Goal: Information Seeking & Learning: Compare options

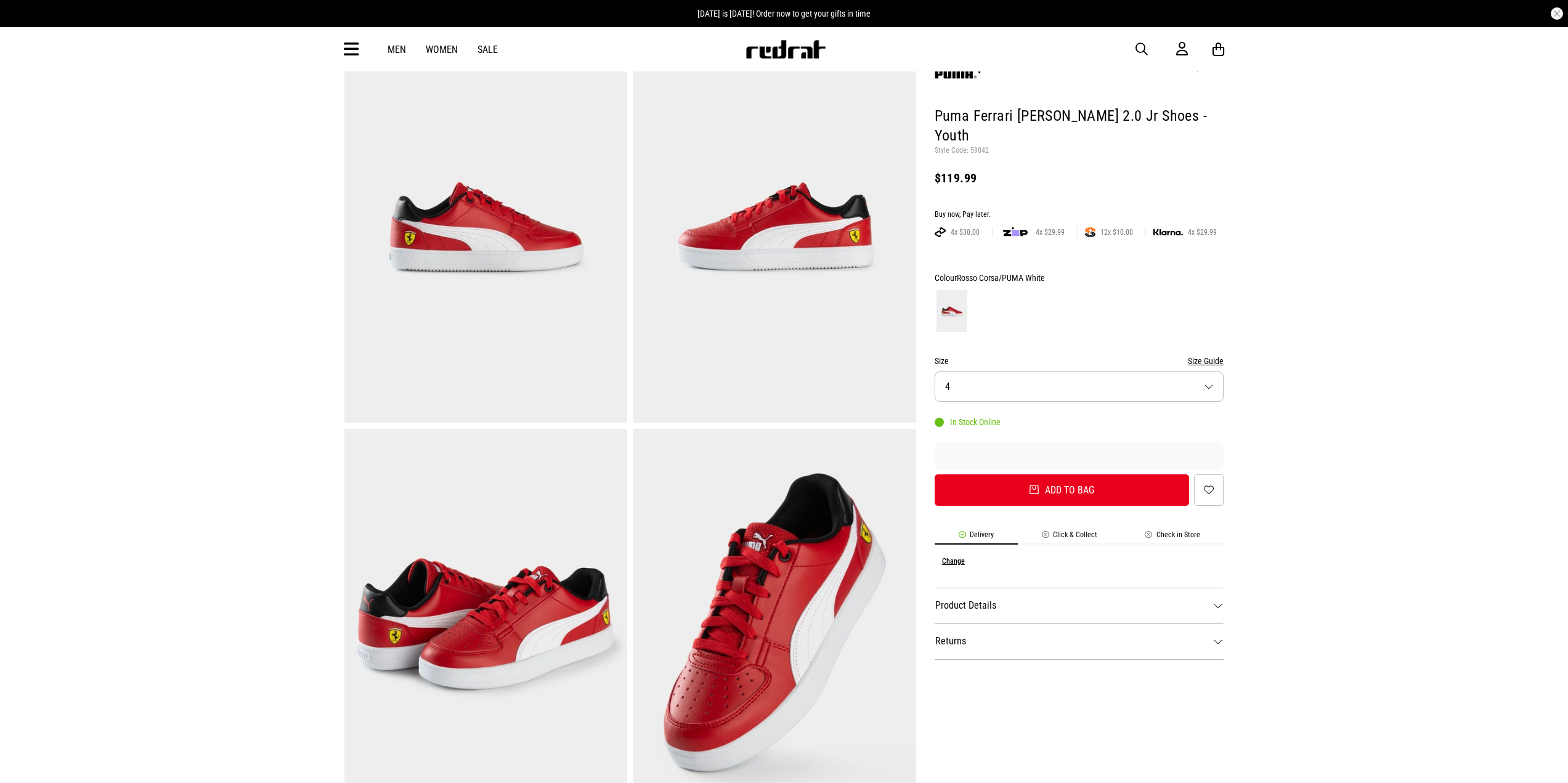
scroll to position [123, 0]
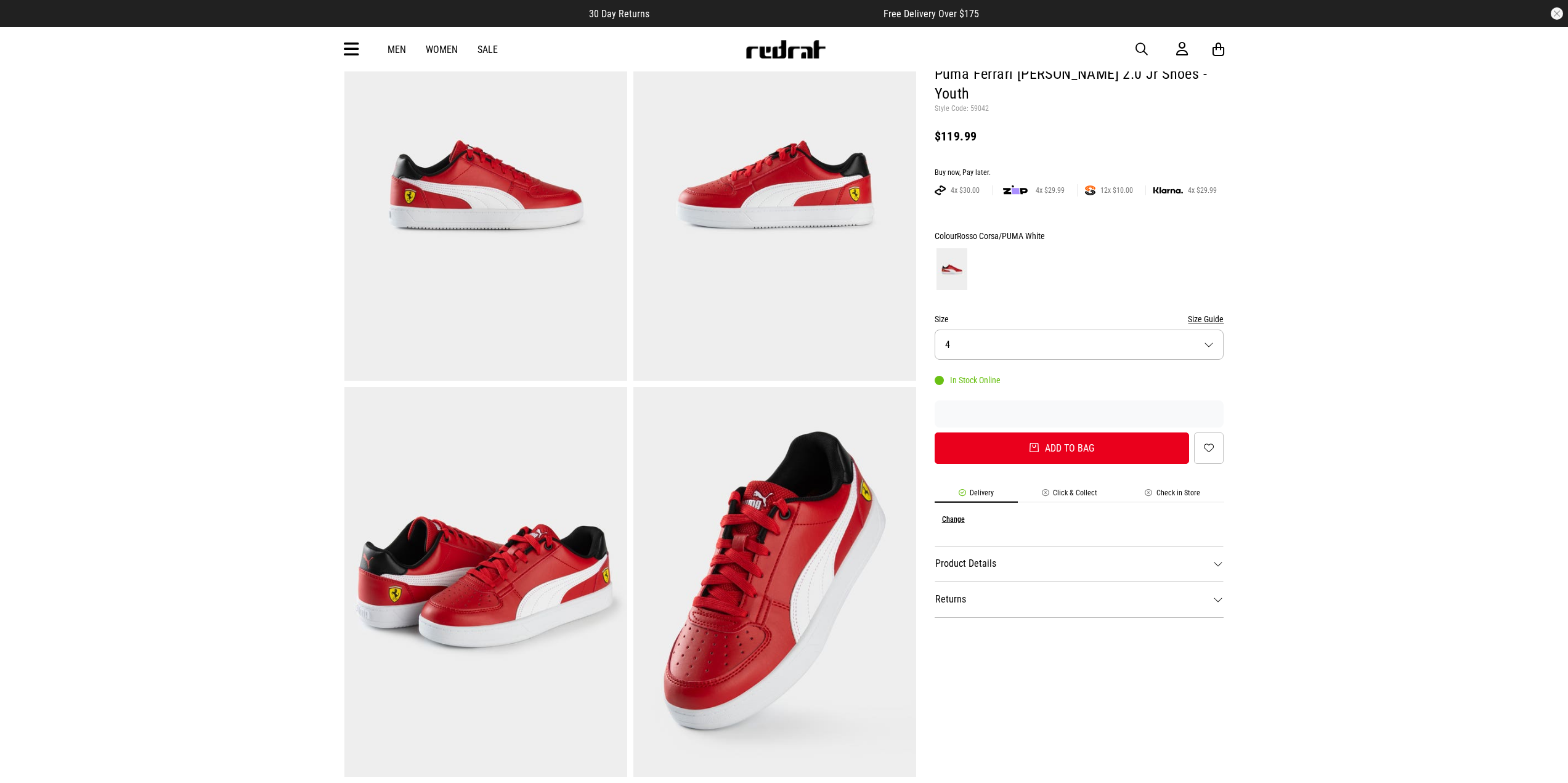
click at [493, 209] on img at bounding box center [486, 185] width 283 height 390
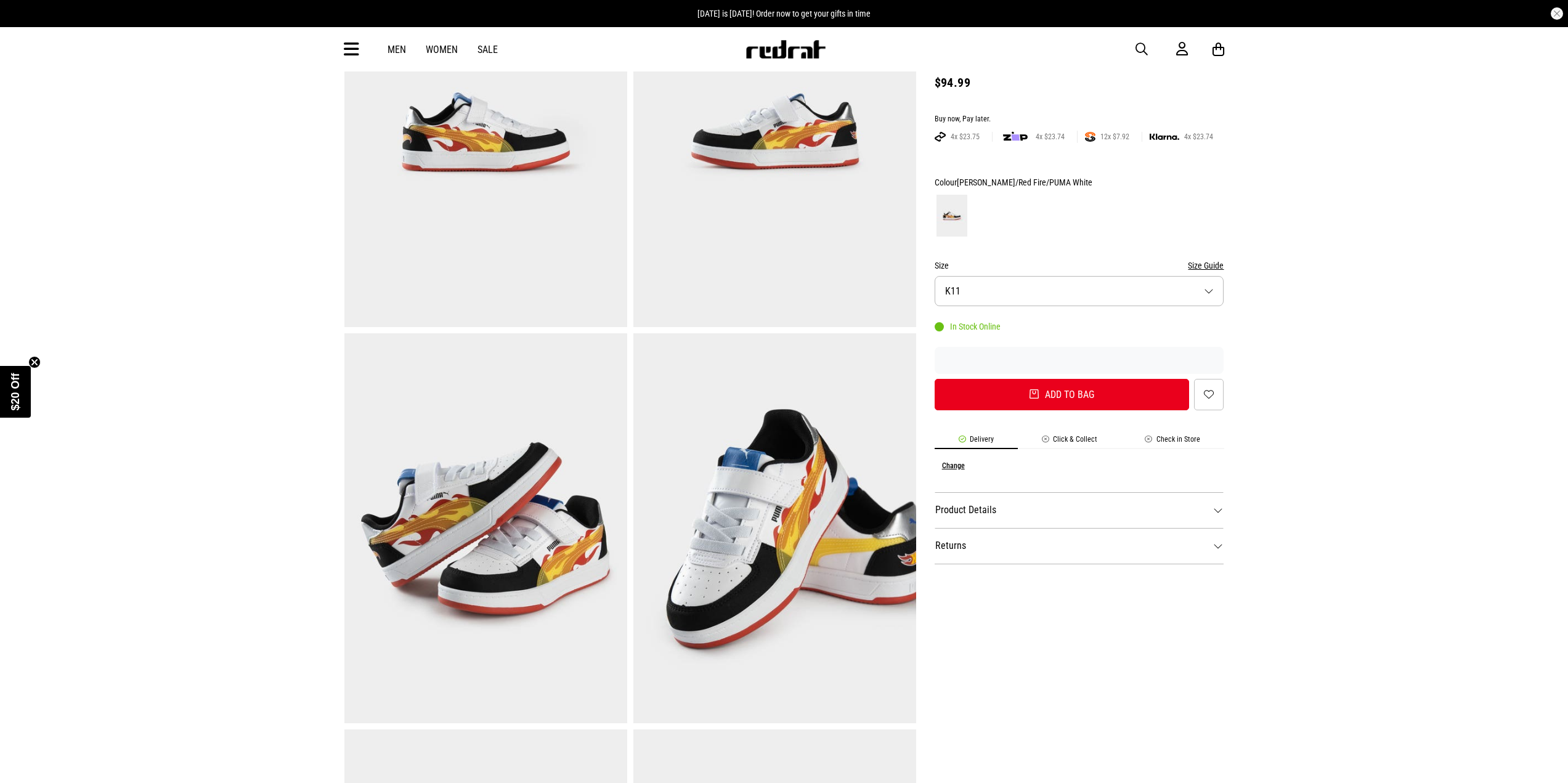
scroll to position [185, 0]
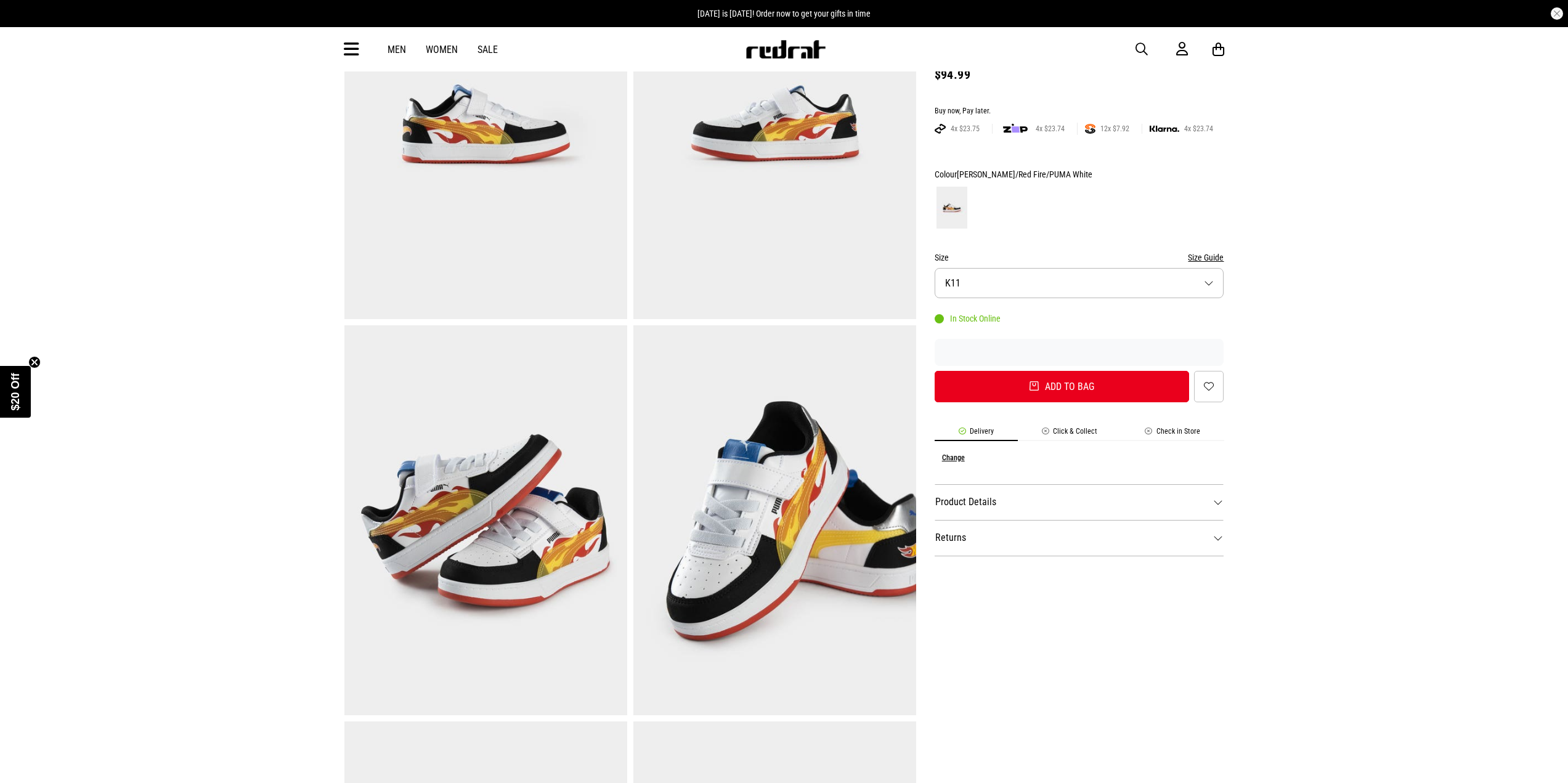
click at [516, 220] on img at bounding box center [486, 124] width 283 height 390
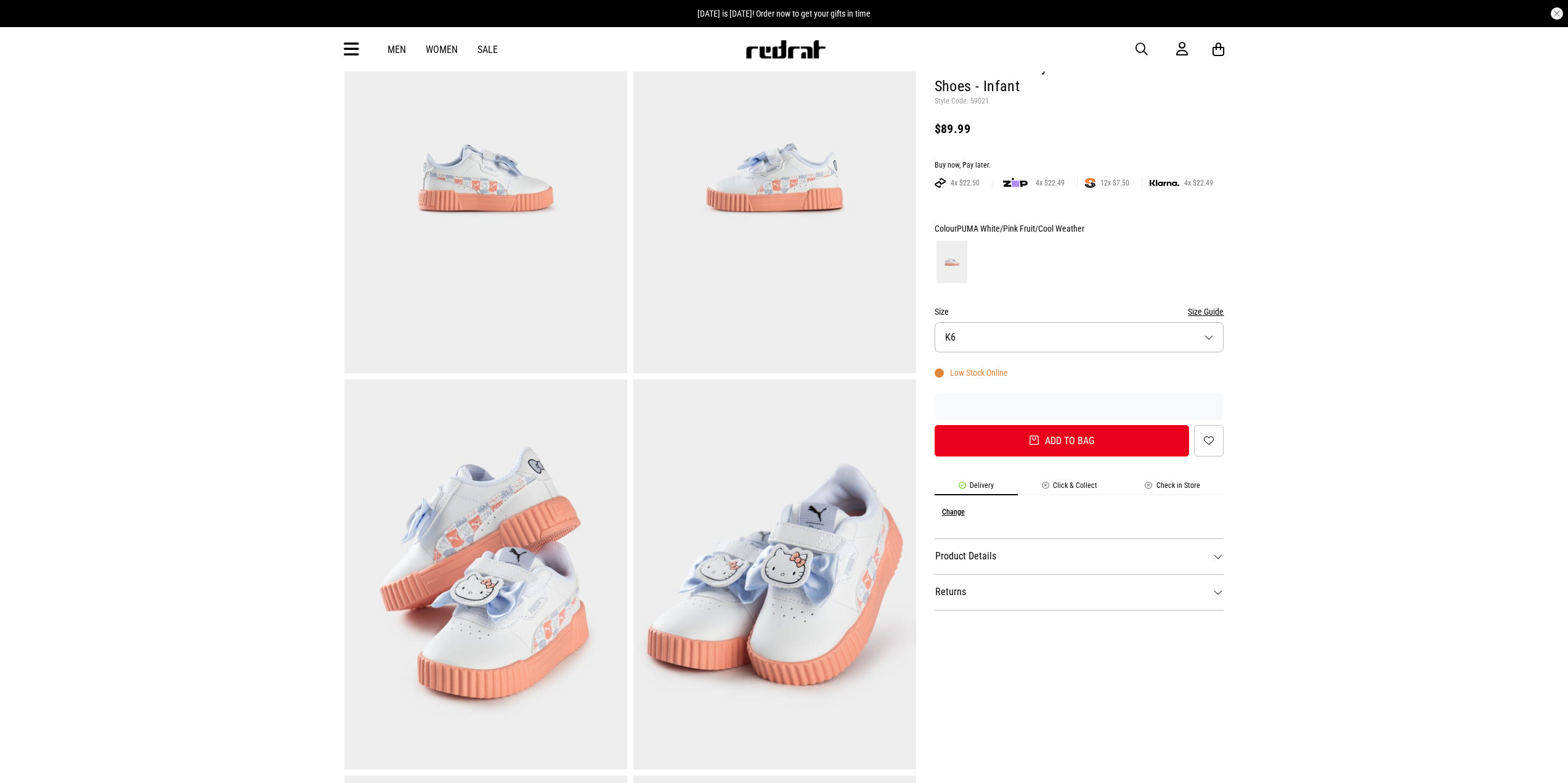
scroll to position [185, 0]
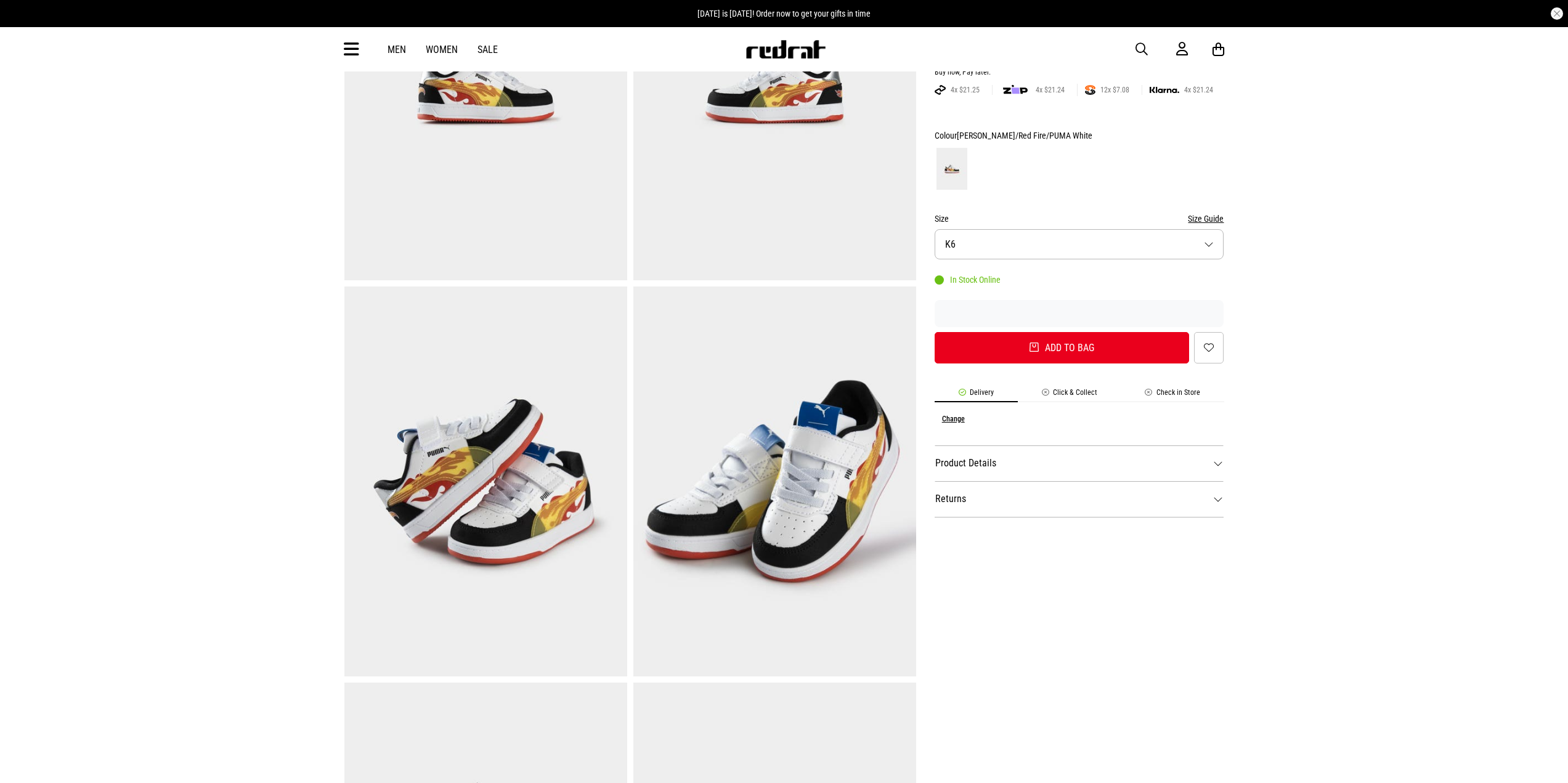
scroll to position [246, 0]
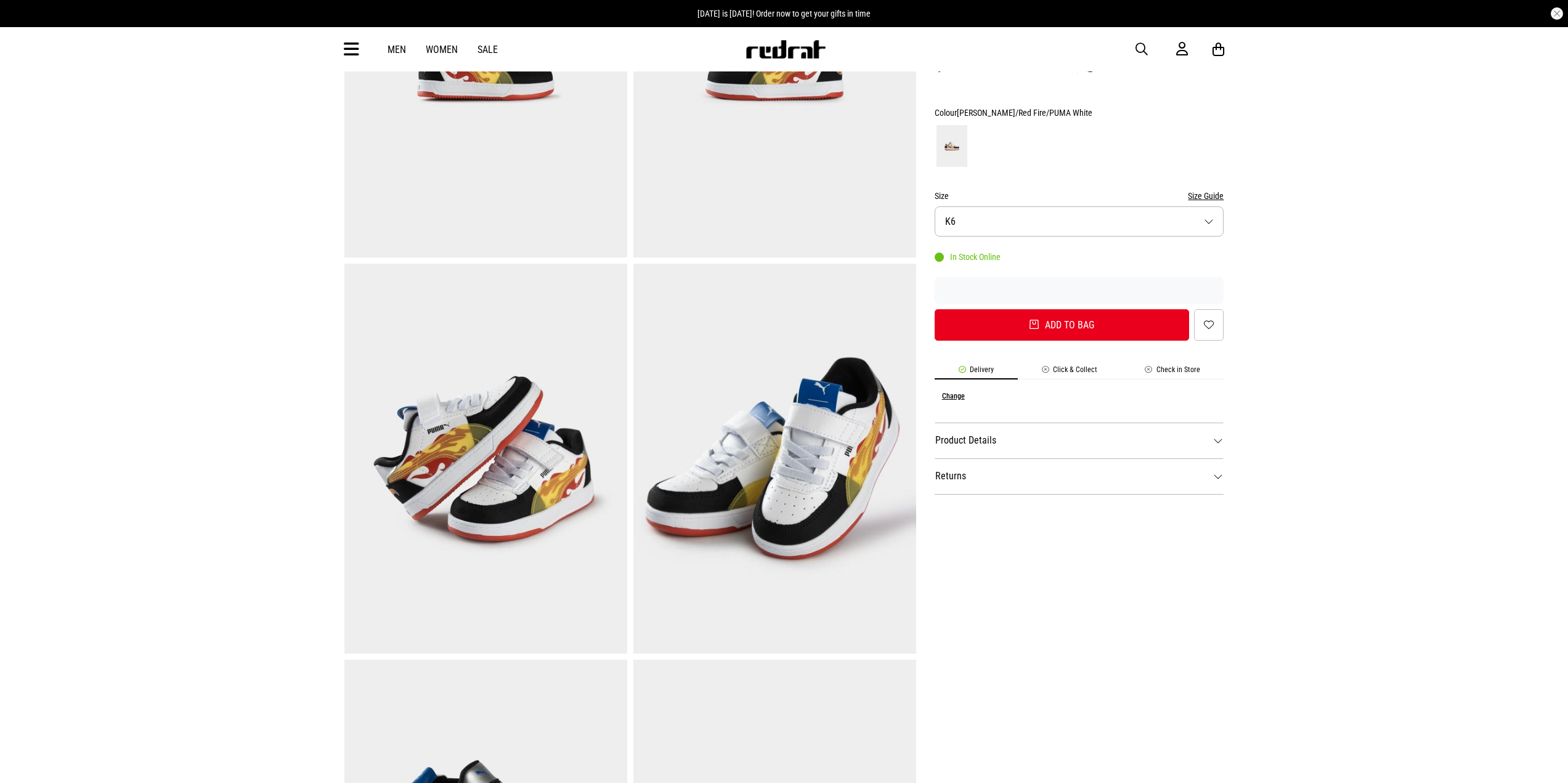
click at [1014, 422] on dt "Product Details" at bounding box center [1079, 440] width 290 height 36
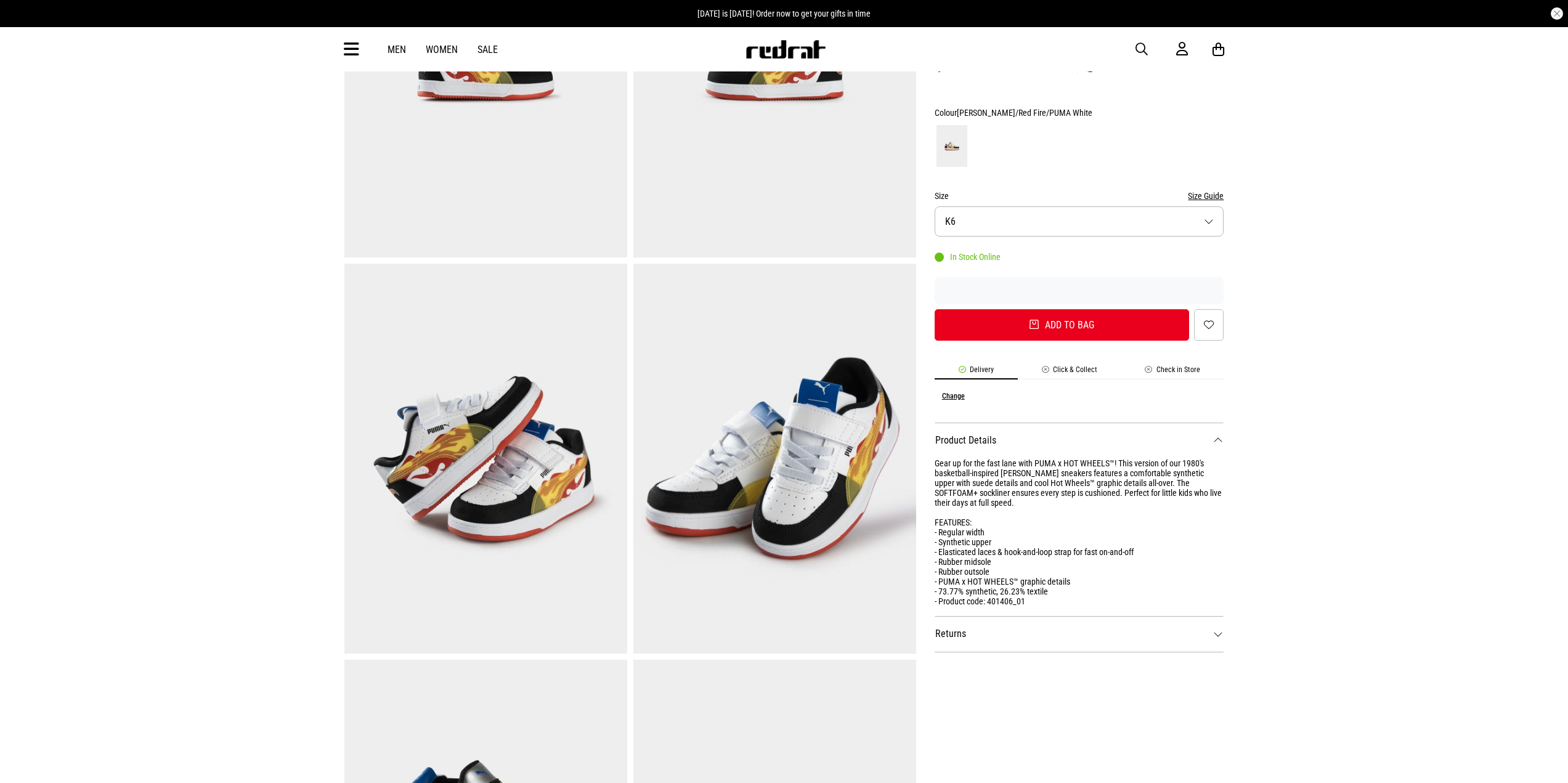
click at [1029, 621] on dt "Returns" at bounding box center [1079, 634] width 290 height 36
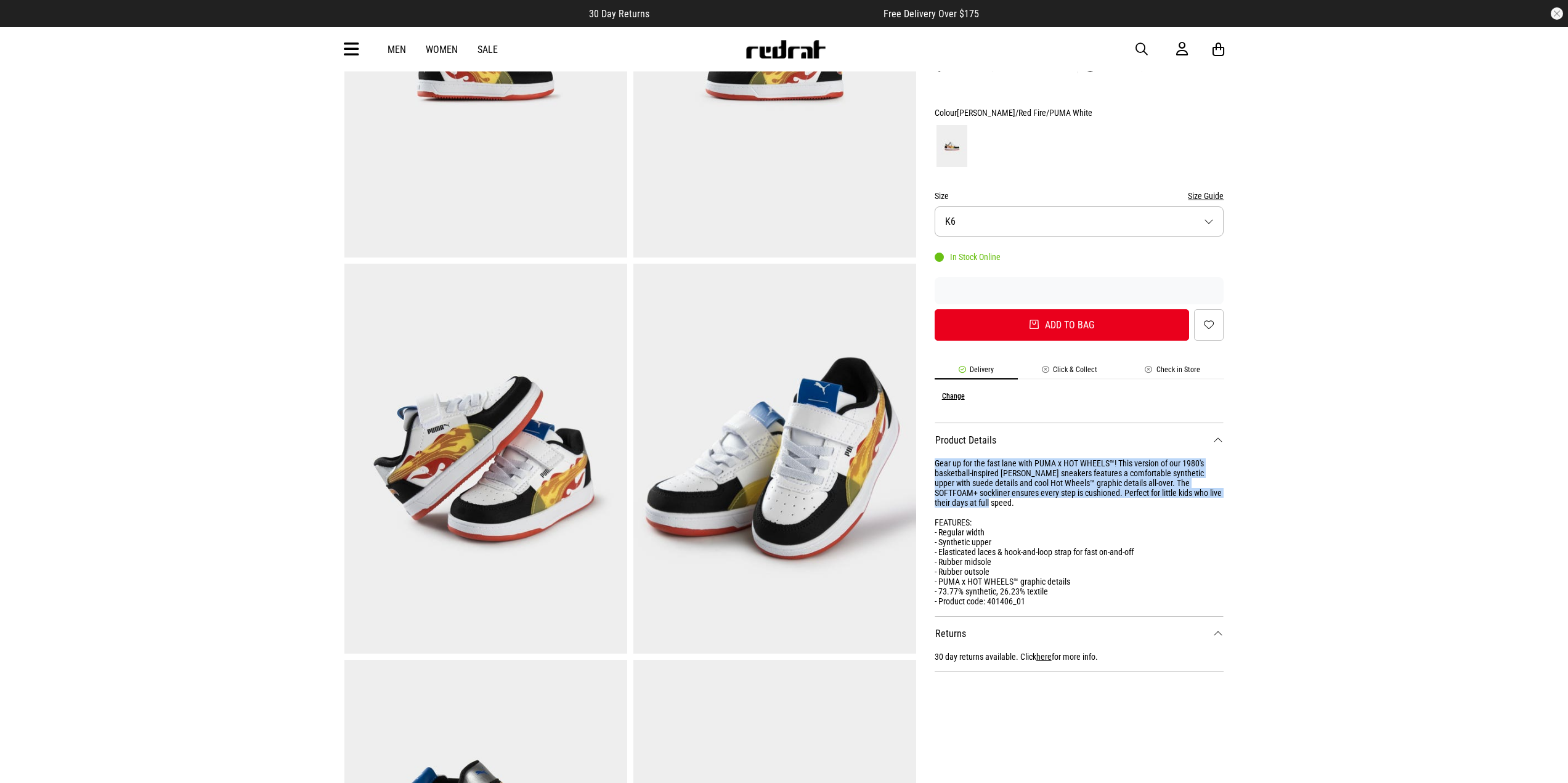
drag, startPoint x: 931, startPoint y: 439, endPoint x: 1103, endPoint y: 498, distance: 181.8
click at [1103, 498] on div "SHARE Puma x Hot Wheels Caven 2.0 Inf Shoes - Infant Style Code: 59019 $84.99 B…" at bounding box center [1070, 461] width 308 height 1188
copy div "Gear up for the fast lane with PUMA x HOT WHEELS™! This version of our 1980's b…"
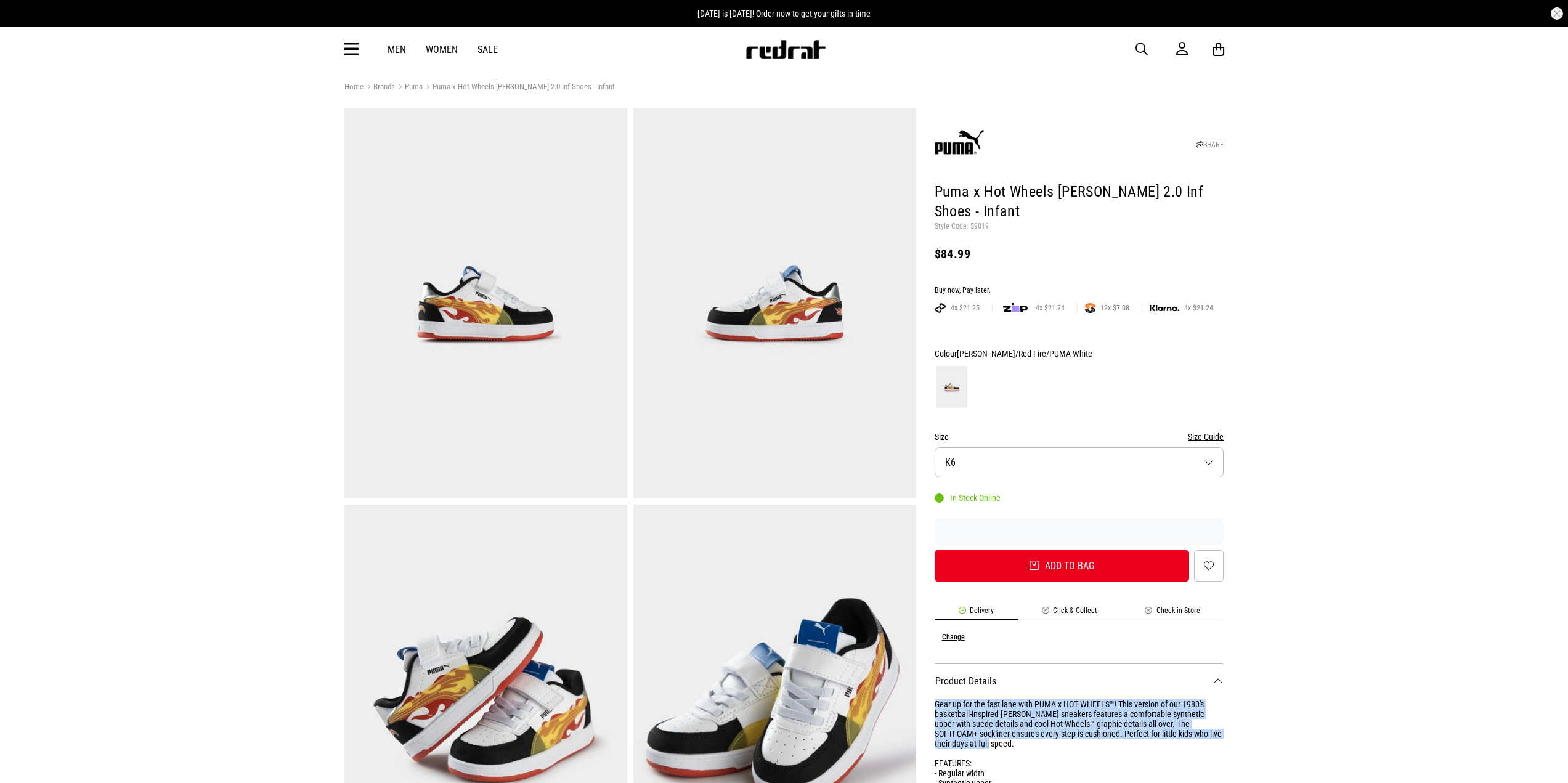
scroll to position [0, 0]
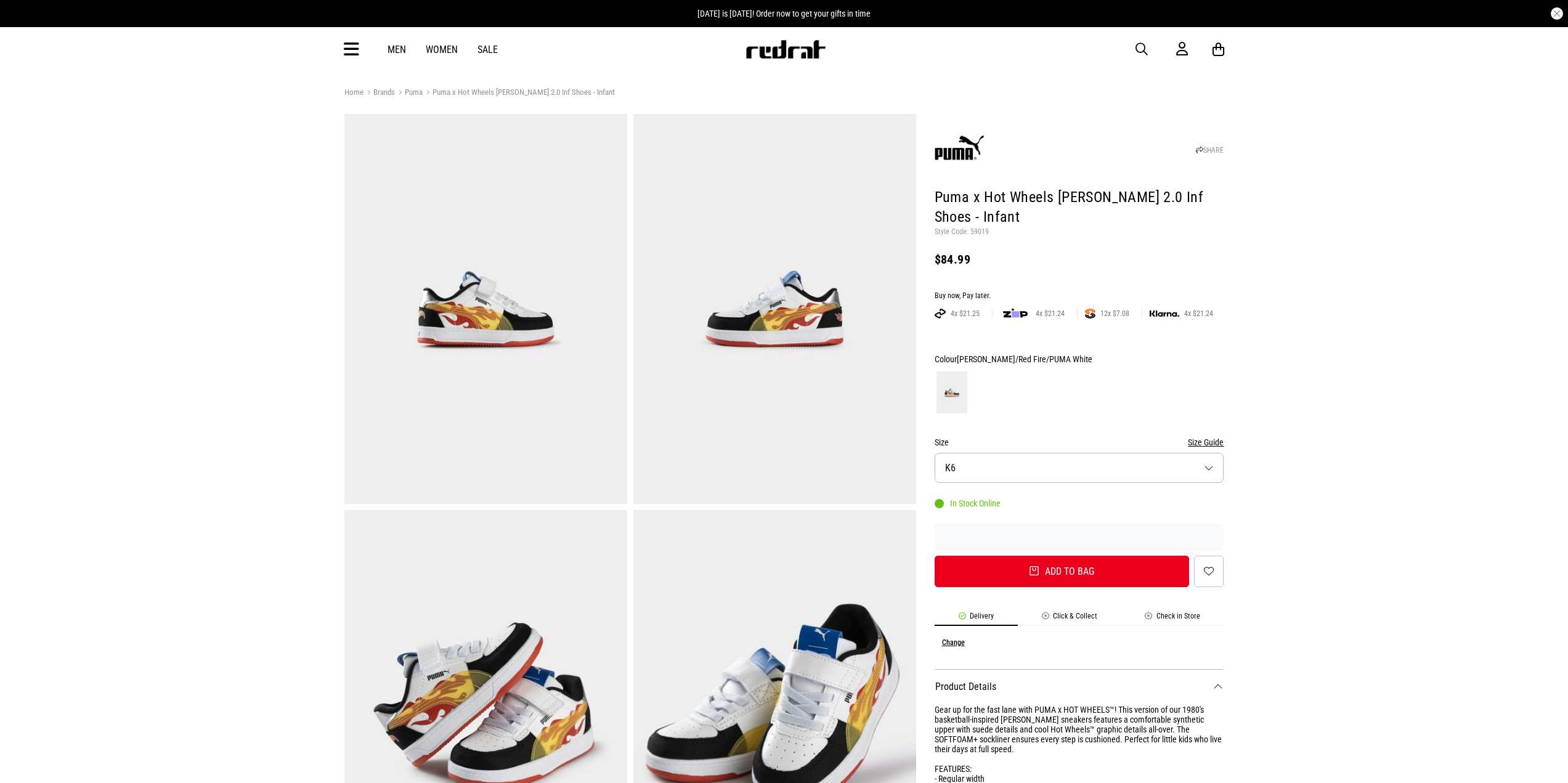
drag, startPoint x: 225, startPoint y: 363, endPoint x: 257, endPoint y: 358, distance: 32.4
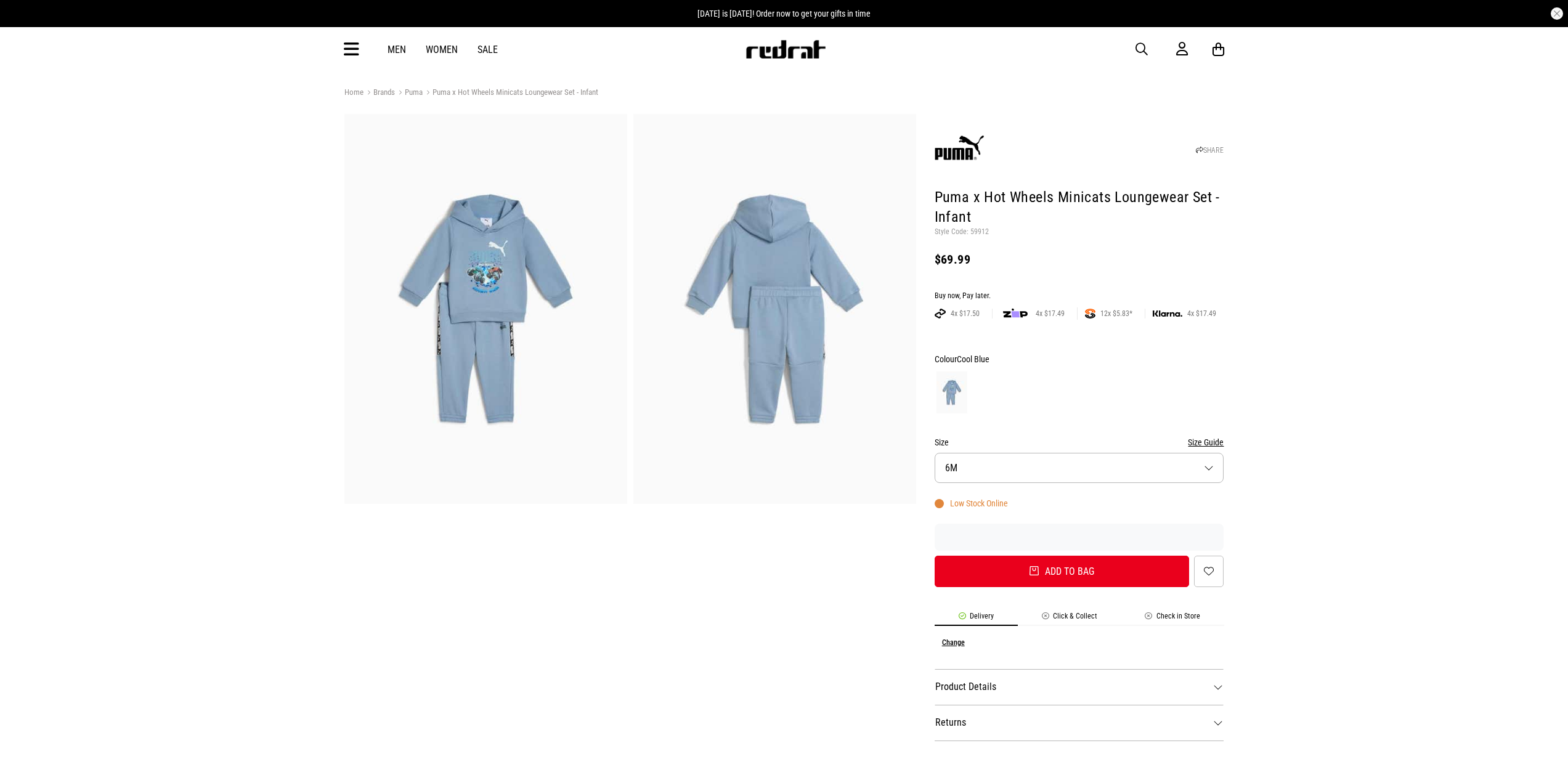
click at [509, 305] on img at bounding box center [486, 309] width 283 height 390
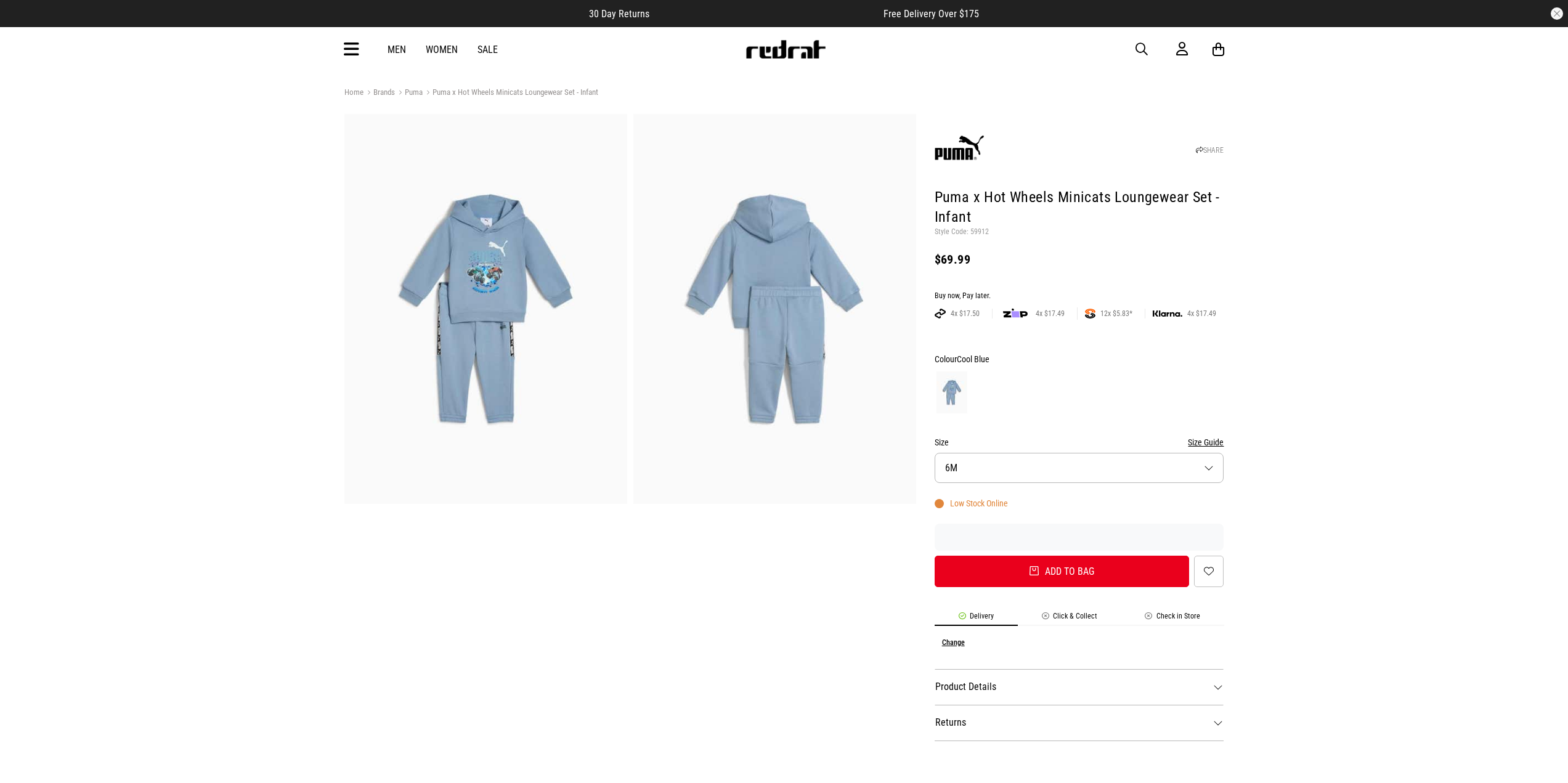
click at [534, 276] on img at bounding box center [486, 309] width 283 height 390
click at [530, 295] on img at bounding box center [486, 309] width 283 height 390
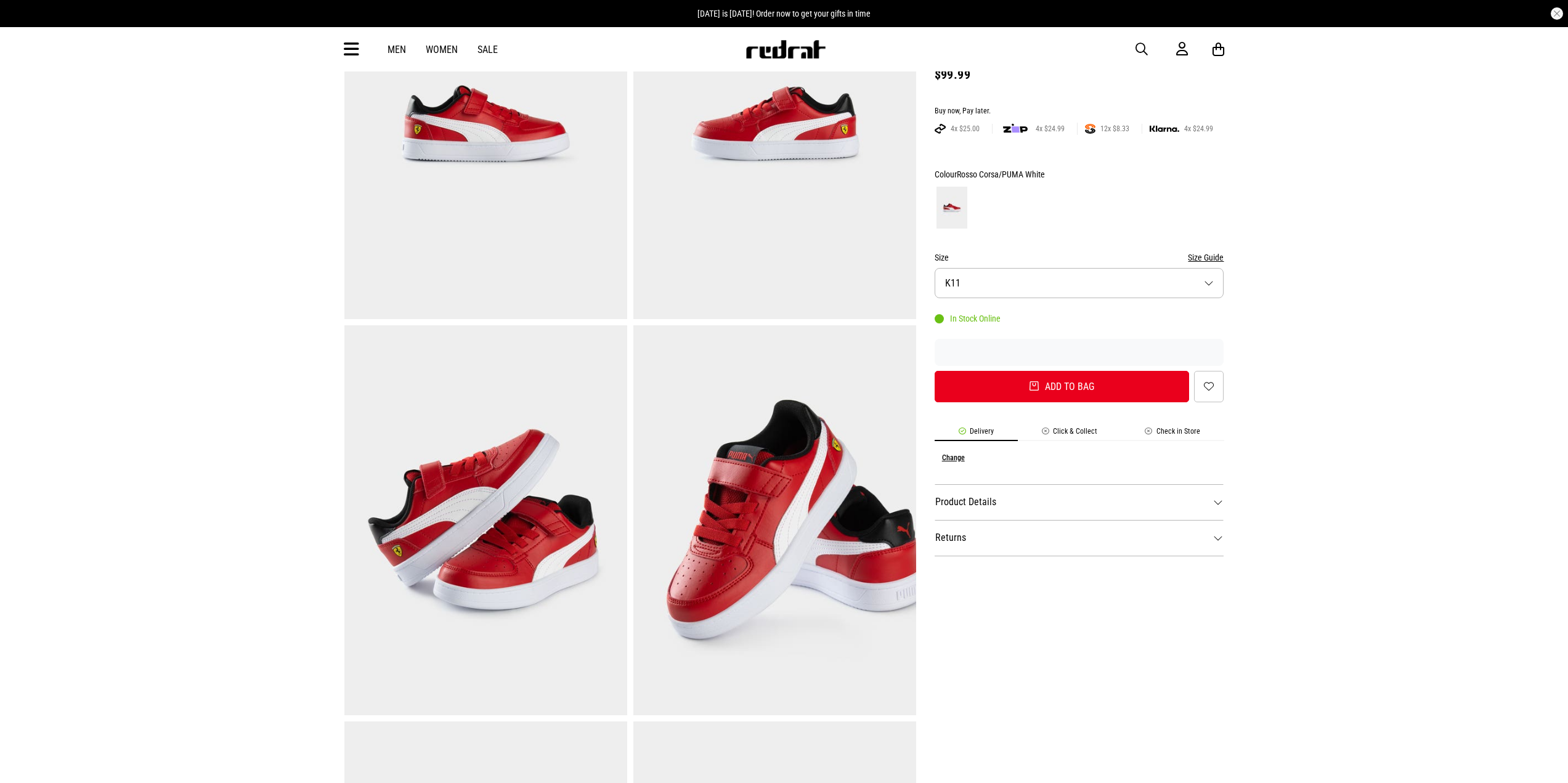
click at [970, 484] on dt "Product Details" at bounding box center [1079, 502] width 290 height 36
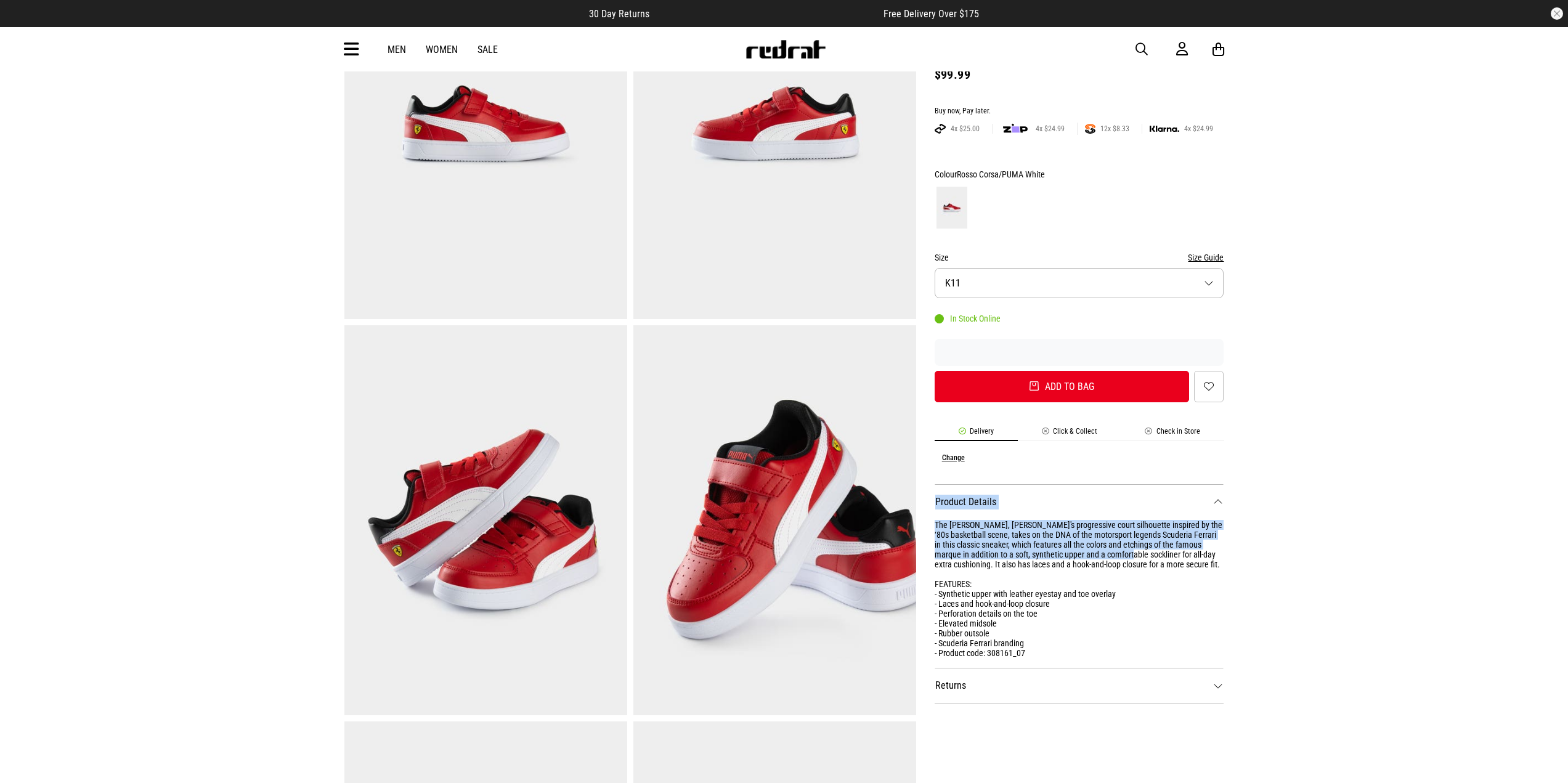
drag, startPoint x: 928, startPoint y: 499, endPoint x: 1123, endPoint y: 534, distance: 198.1
click at [1123, 534] on div "SHARE Puma Ferrari [PERSON_NAME] 2.0 PS Shoes - Kids Style Code: 59043 $99.99 B…" at bounding box center [1070, 523] width 308 height 1188
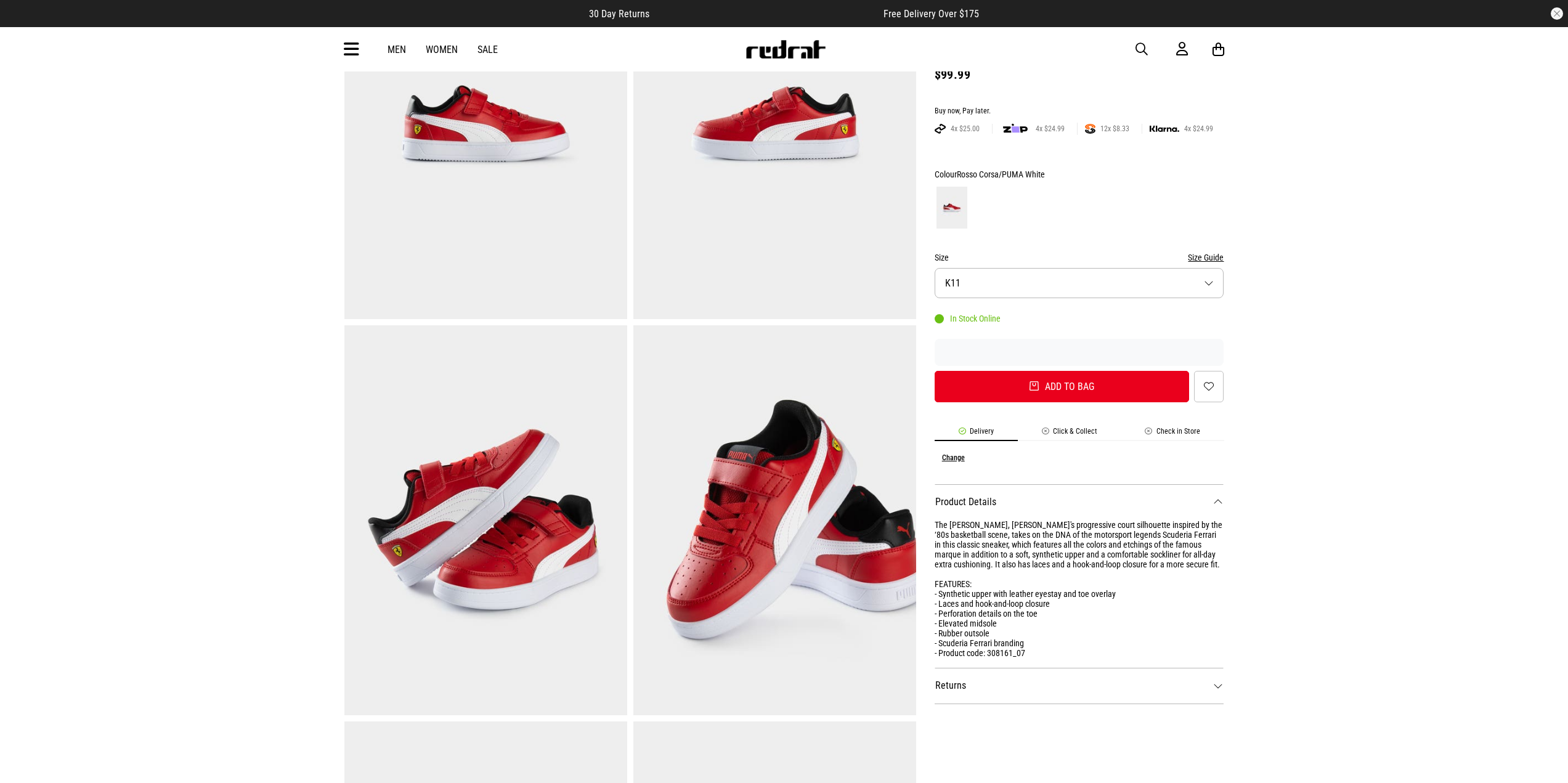
click at [1135, 544] on div "The Caven, PUMA's progressive court silhouette inspired by the ‘80s basketball …" at bounding box center [1079, 588] width 290 height 138
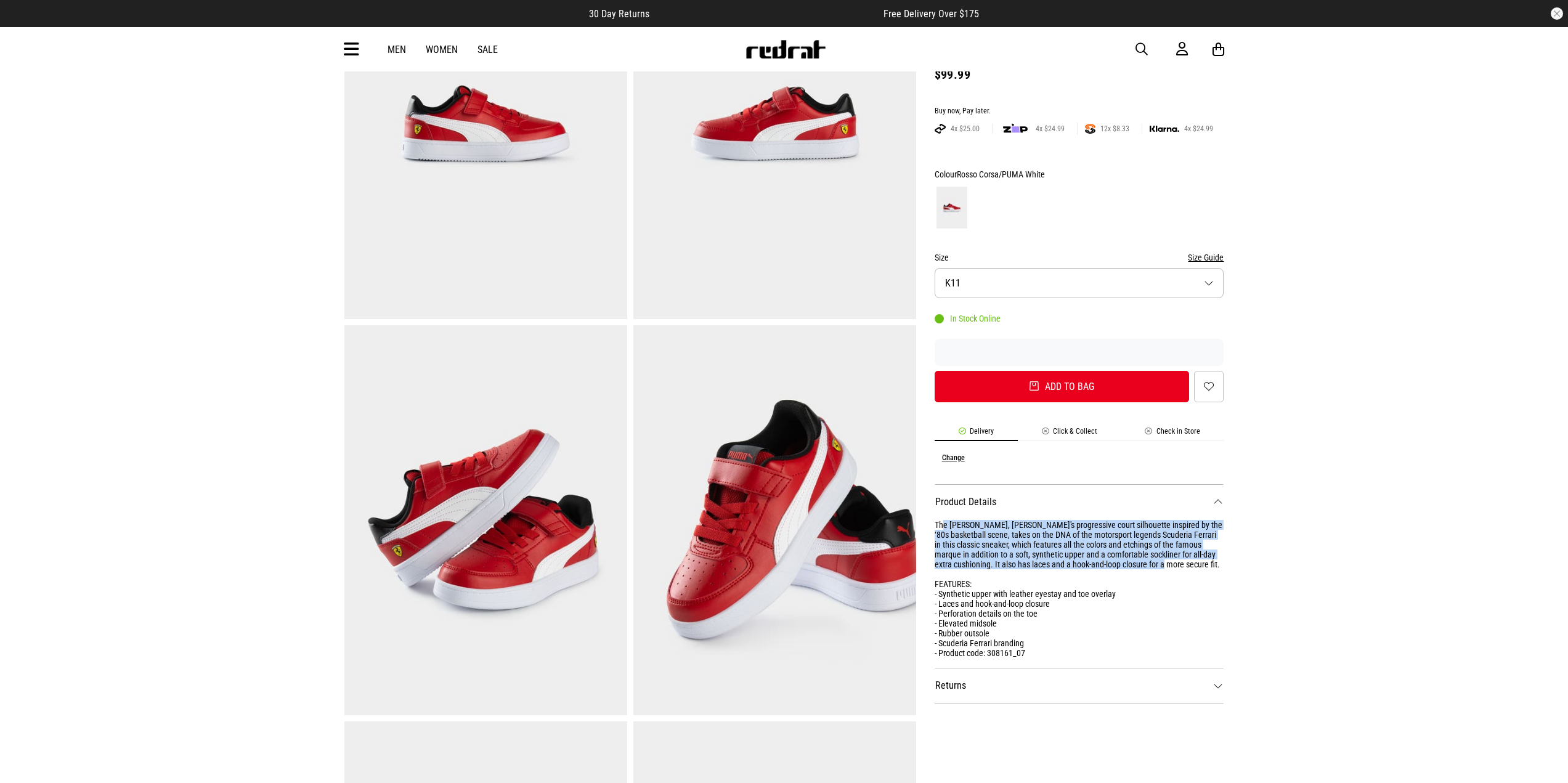
drag, startPoint x: 1171, startPoint y: 549, endPoint x: 943, endPoint y: 502, distance: 232.8
click at [942, 520] on div "The Caven, PUMA's progressive court silhouette inspired by the ‘80s basketball …" at bounding box center [1079, 588] width 290 height 138
copy div "e Caven, PUMA's progressive court silhouette inspired by the ‘80s basketball sc…"
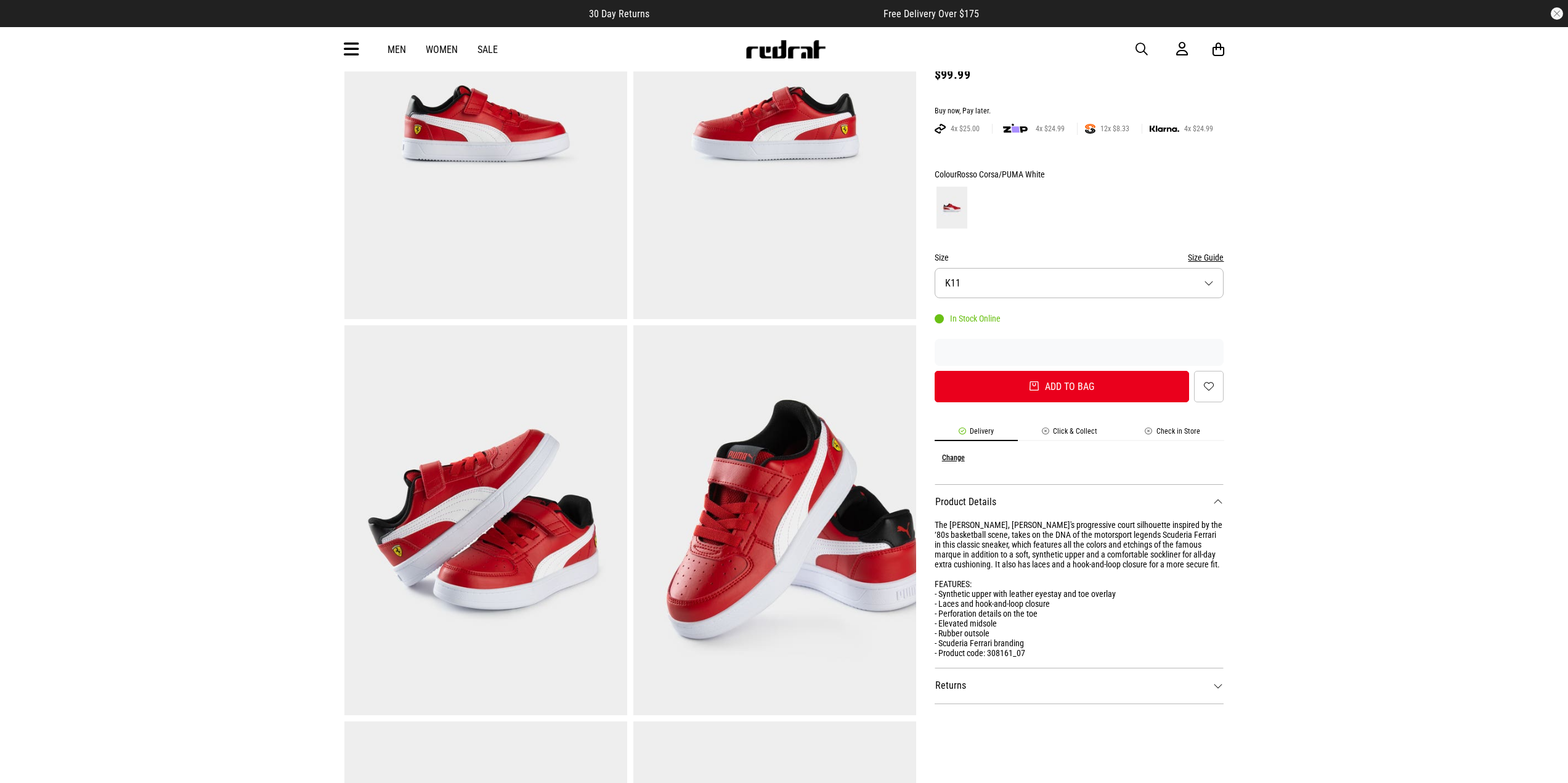
click at [934, 497] on dt "Product Details" at bounding box center [1079, 502] width 290 height 36
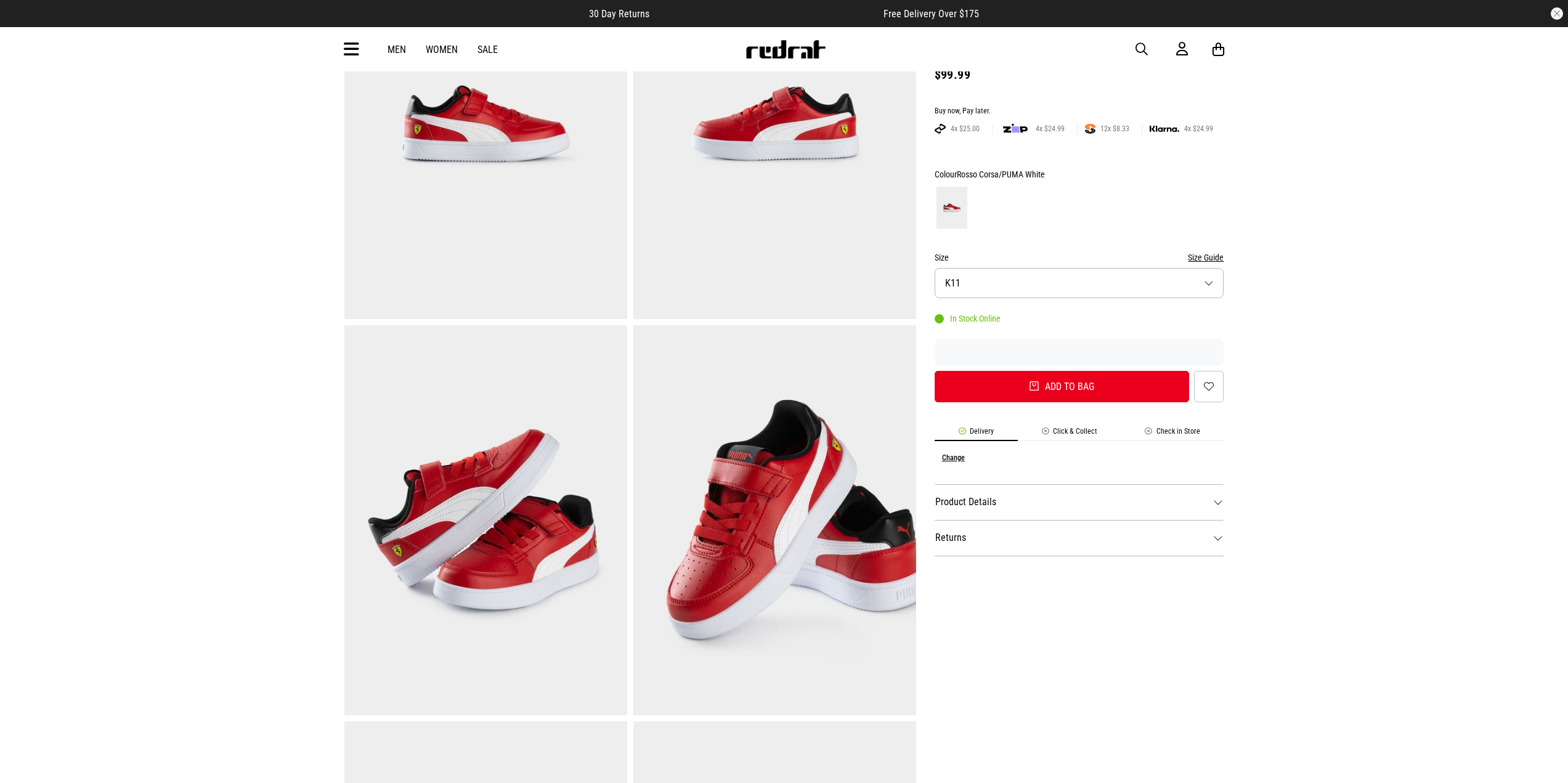
click at [934, 500] on ul "Product Details The Caven, PUMA's progressive court silhouette inspired by the …" at bounding box center [1079, 520] width 290 height 72
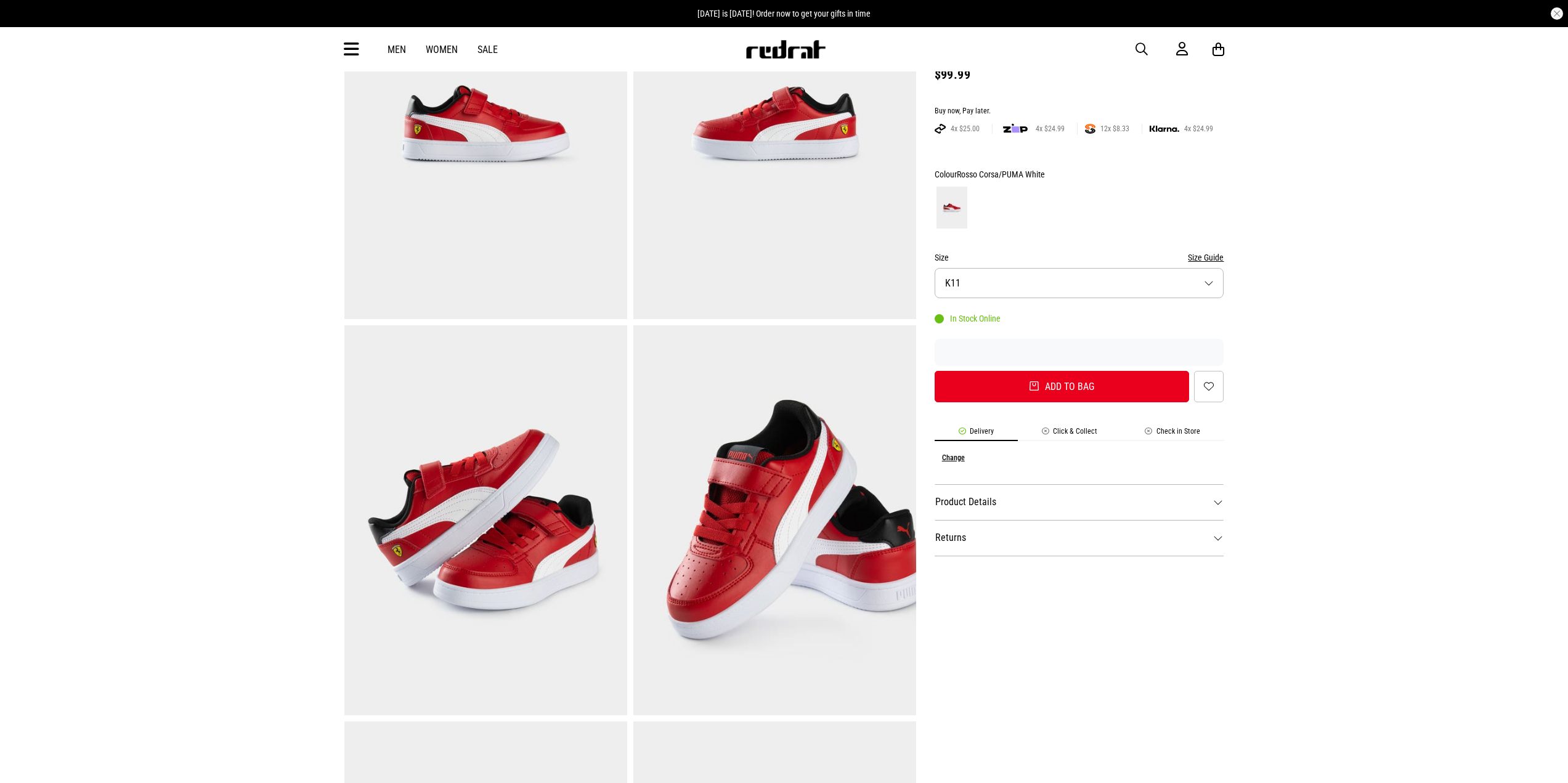
click at [946, 493] on dt "Product Details" at bounding box center [1079, 502] width 290 height 36
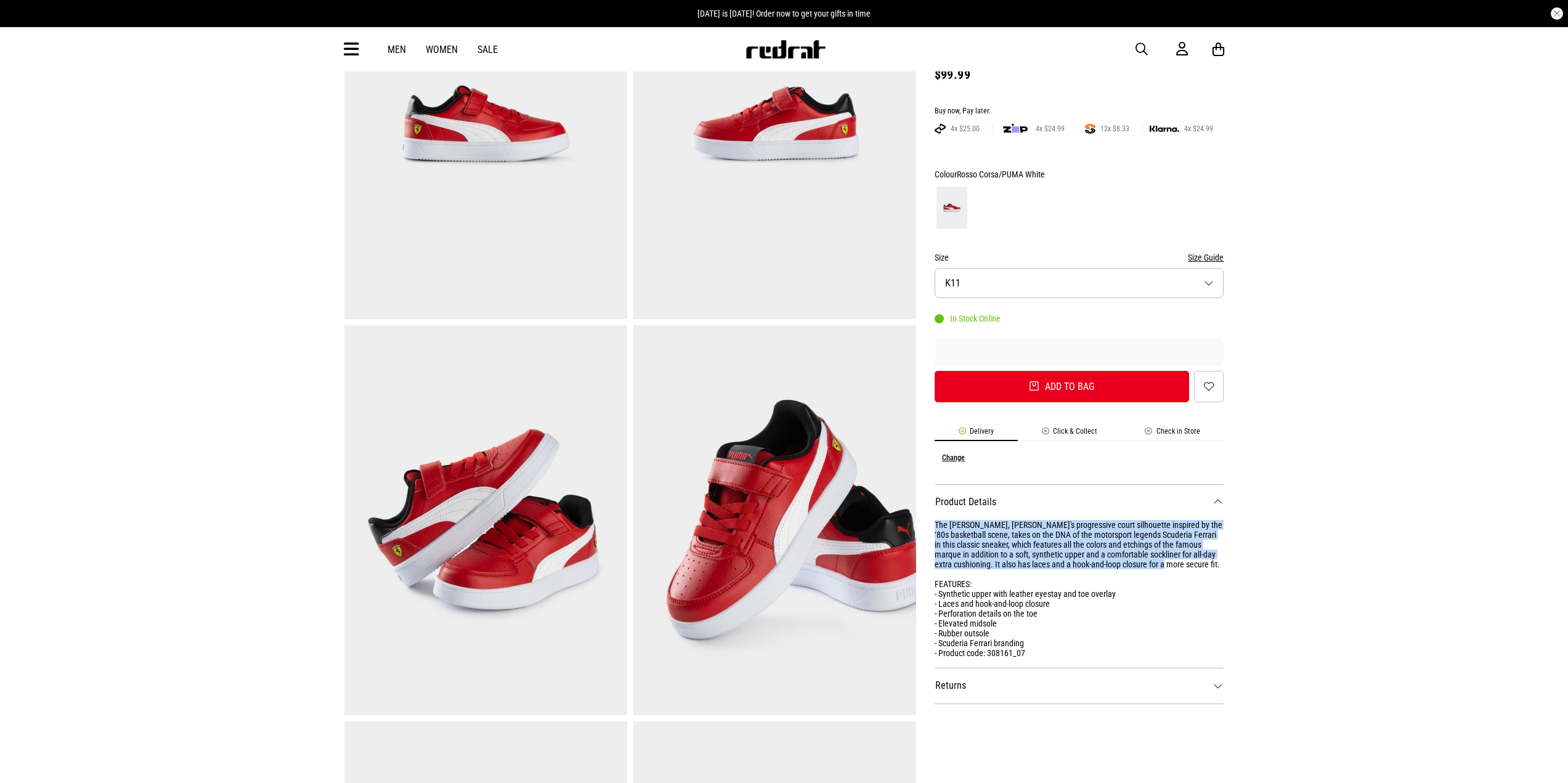
drag, startPoint x: 935, startPoint y: 507, endPoint x: 1167, endPoint y: 545, distance: 235.1
click at [1167, 545] on div "The Caven, PUMA's progressive court silhouette inspired by the ‘80s basketball …" at bounding box center [1079, 588] width 290 height 138
copy div "The Caven, PUMA's progressive court silhouette inspired by the ‘80s basketball …"
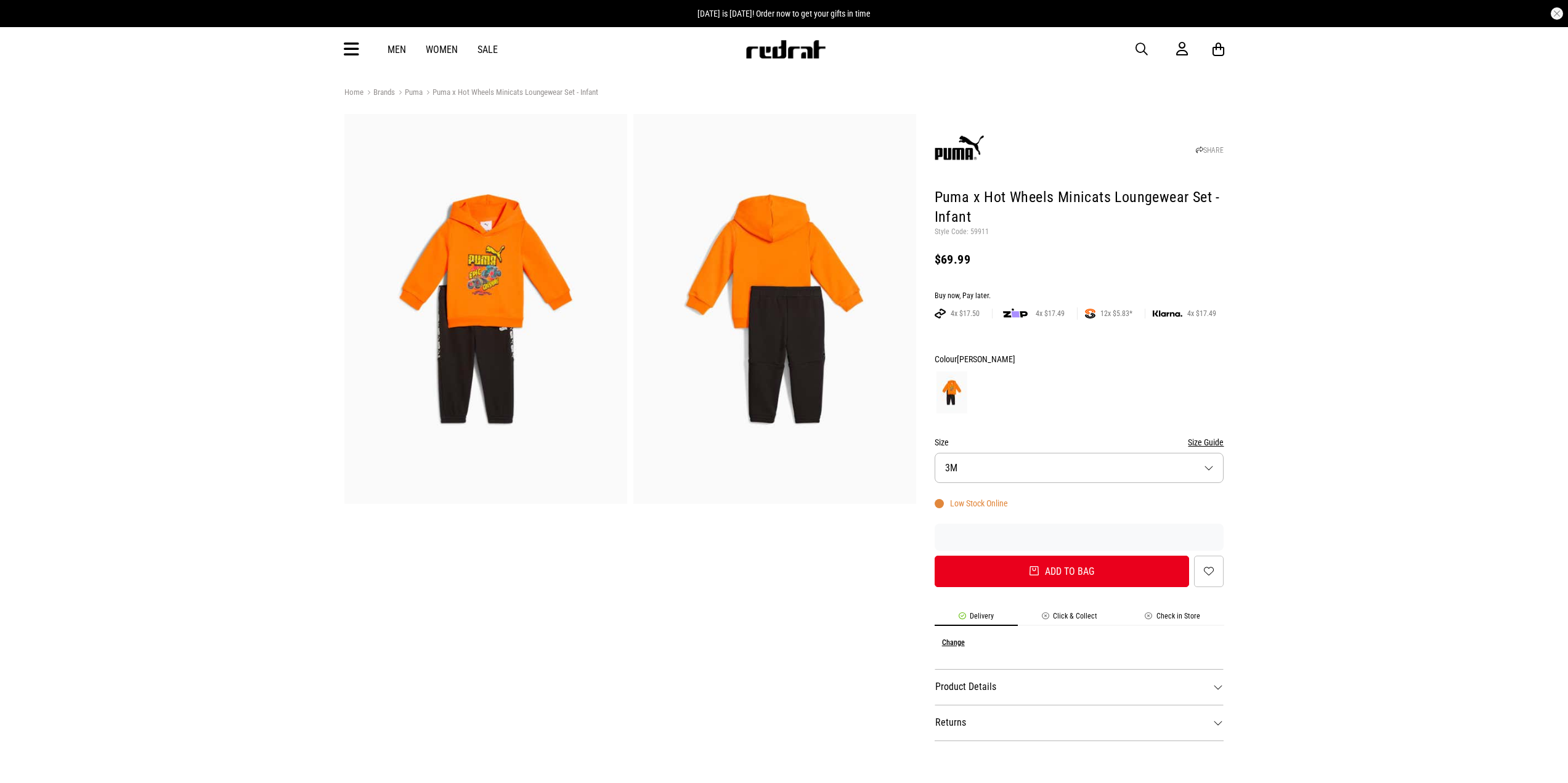
click at [475, 313] on img at bounding box center [486, 309] width 283 height 390
drag, startPoint x: 1114, startPoint y: 193, endPoint x: 1206, endPoint y: 204, distance: 92.7
click at [1206, 204] on h1 "Puma x Hot Wheels Minicats Loungewear Set - Infant" at bounding box center [1079, 206] width 290 height 40
copy h1 "Loungewear Set"
click at [545, 251] on img at bounding box center [486, 308] width 283 height 390
